Goal: Information Seeking & Learning: Learn about a topic

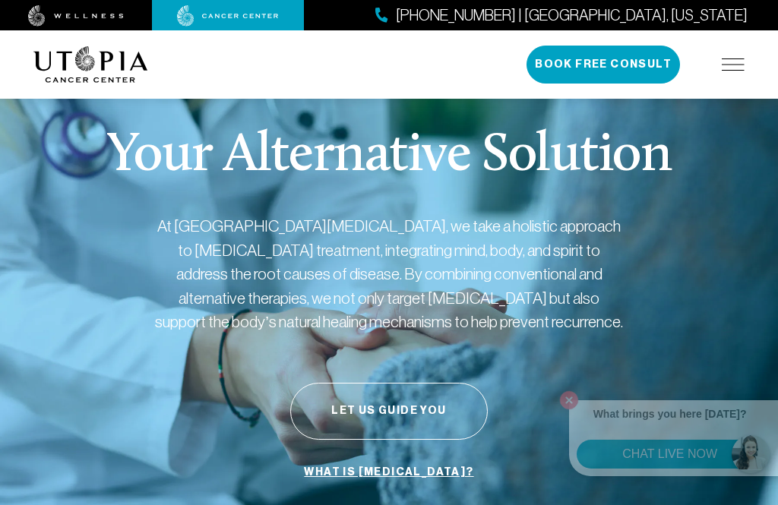
click at [726, 68] on img at bounding box center [733, 65] width 23 height 12
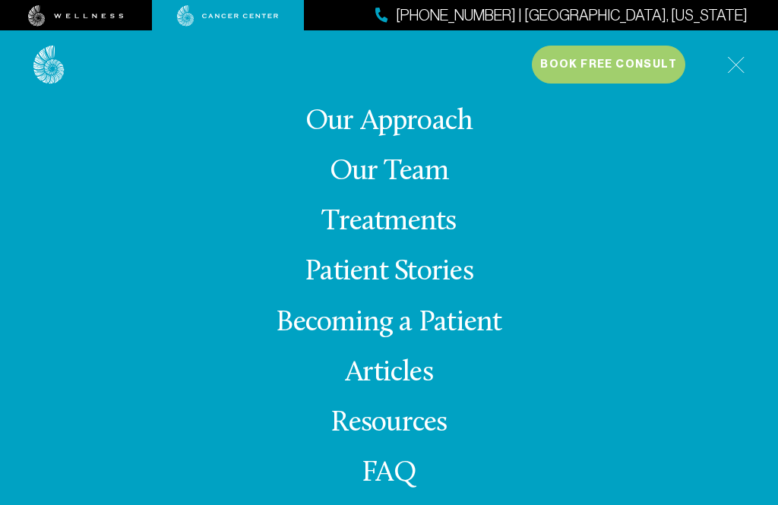
scroll to position [33, 0]
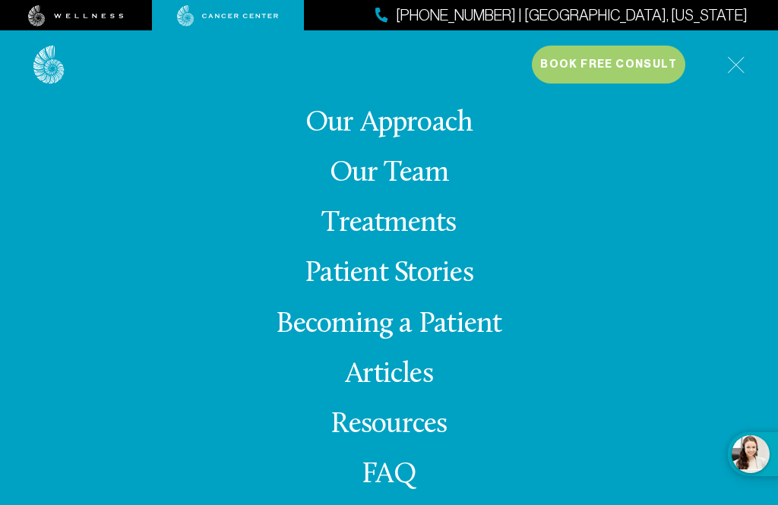
click at [742, 66] on img at bounding box center [735, 64] width 17 height 17
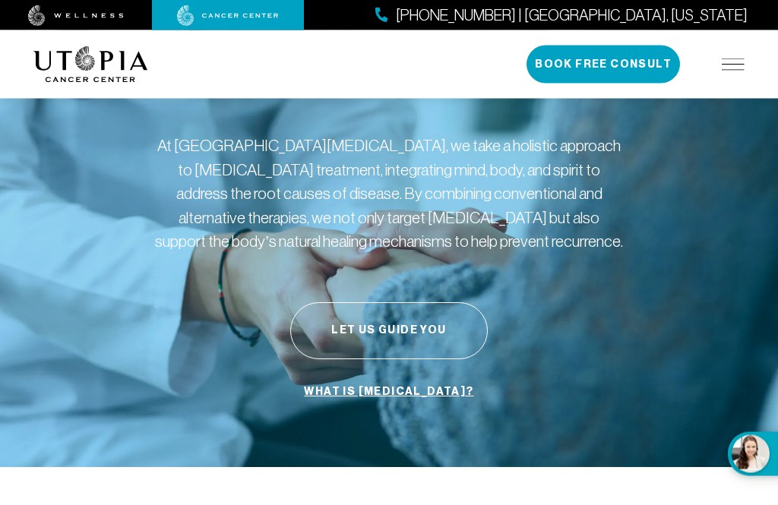
scroll to position [0, 0]
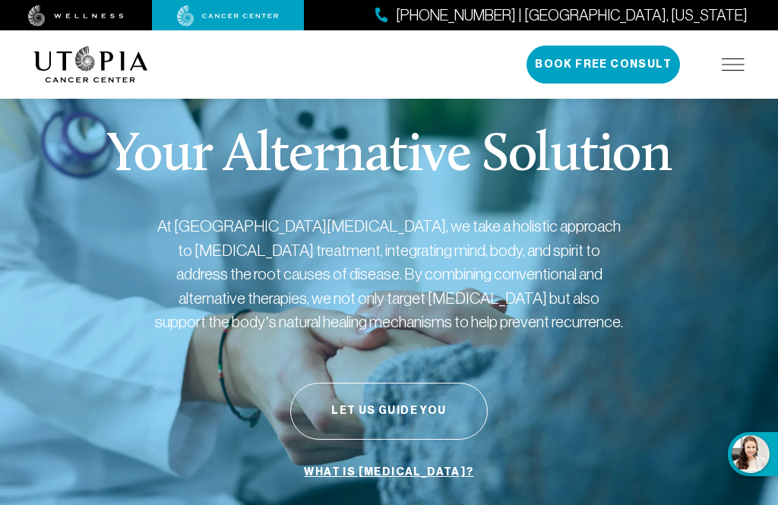
click at [729, 73] on div "[PHONE_NUMBER] | [GEOGRAPHIC_DATA], [US_STATE] Book Free Consult" at bounding box center [636, 65] width 218 height 38
click at [739, 65] on img at bounding box center [733, 65] width 23 height 12
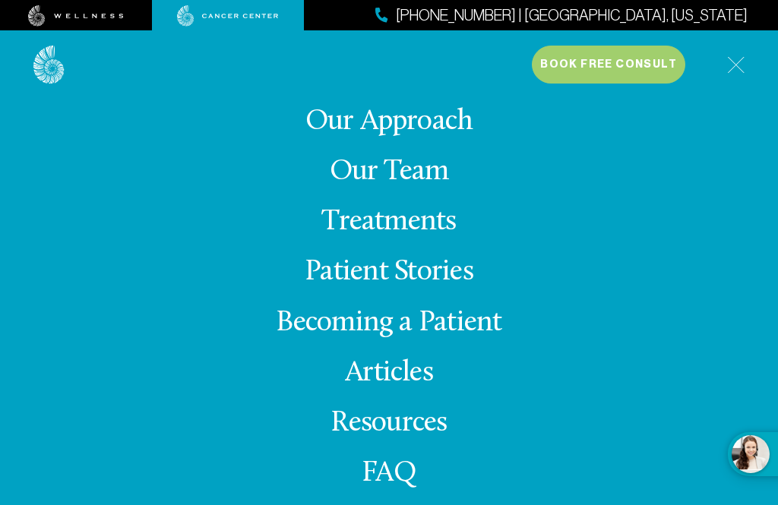
scroll to position [33, 0]
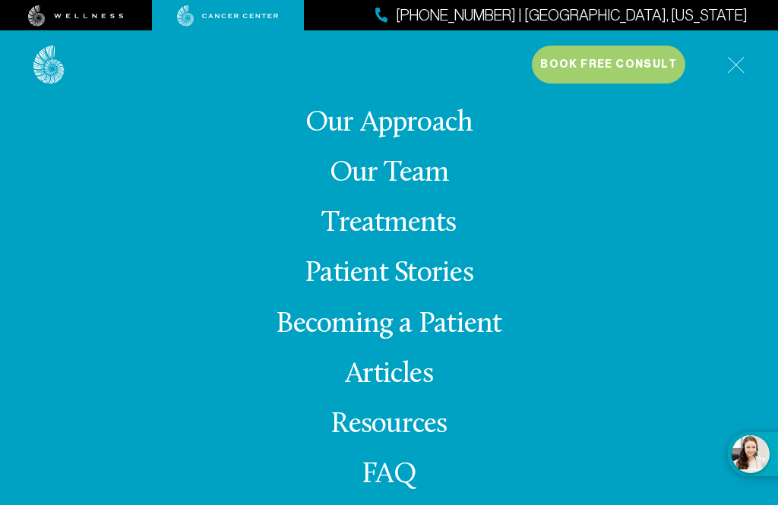
click at [439, 239] on link "Treatments" at bounding box center [388, 224] width 134 height 30
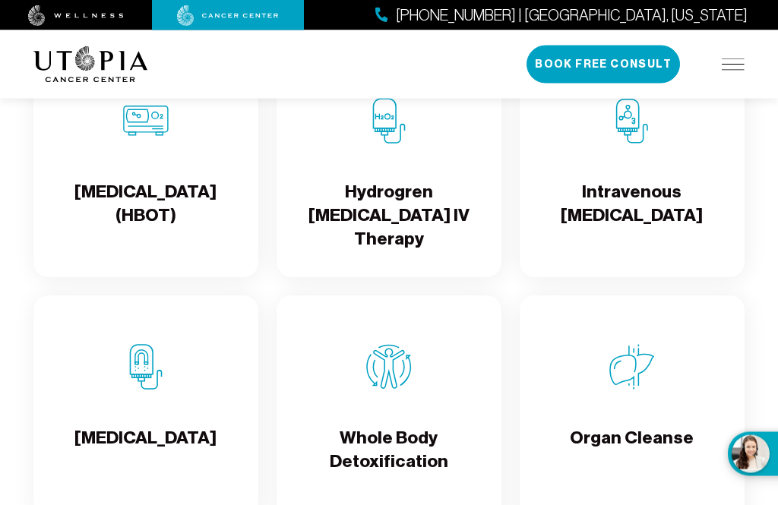
scroll to position [2009, 0]
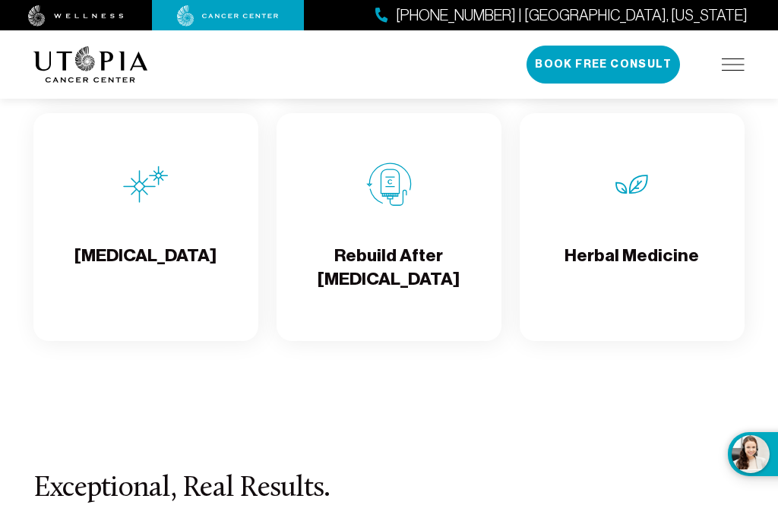
click at [158, 248] on div "[MEDICAL_DATA]" at bounding box center [145, 227] width 225 height 228
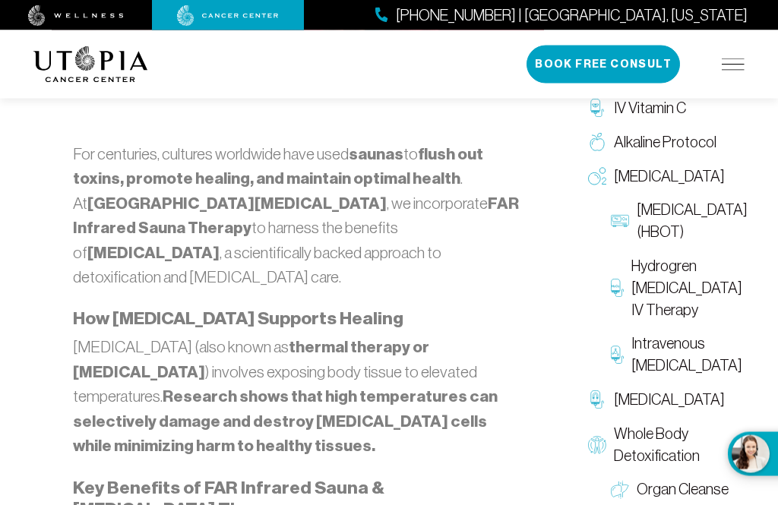
scroll to position [726, 0]
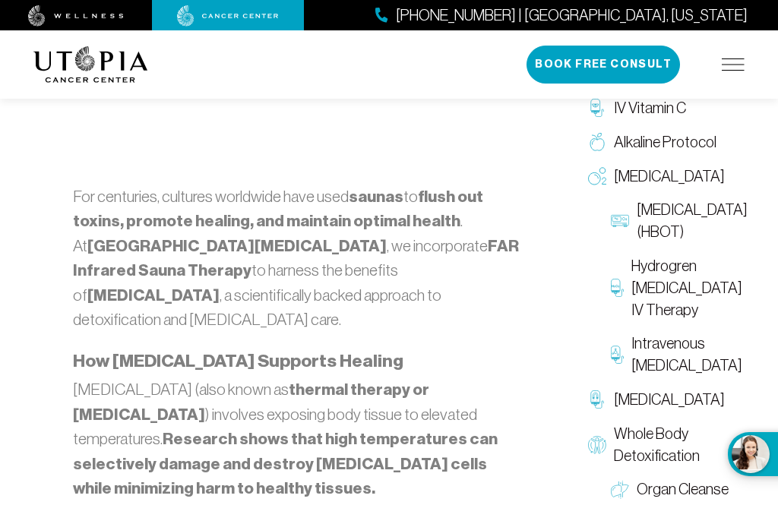
scroll to position [682, 0]
